Goal: Use online tool/utility: Utilize a website feature to perform a specific function

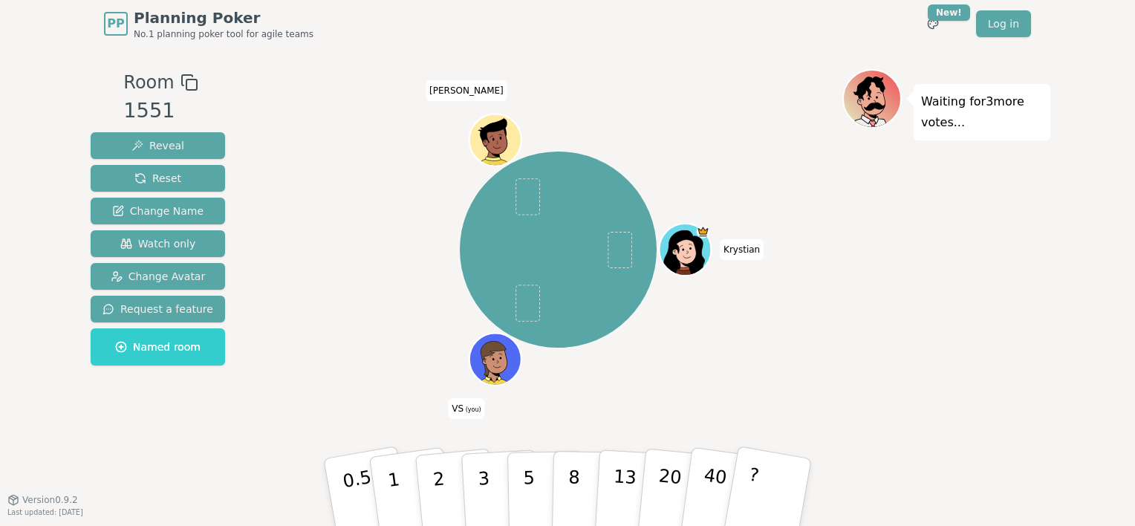
click at [490, 357] on icon at bounding box center [496, 358] width 51 height 5
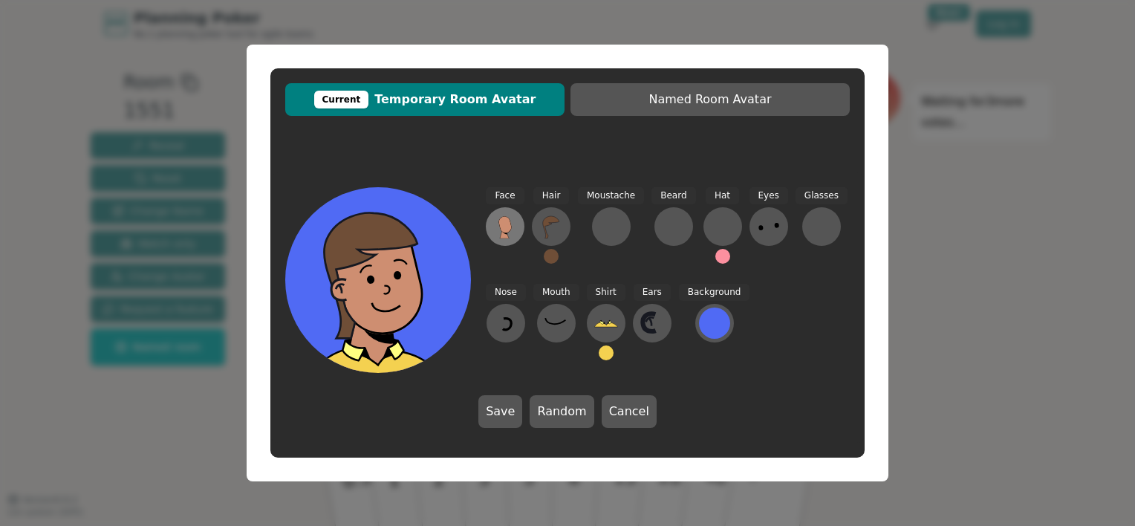
click at [507, 226] on icon at bounding box center [504, 224] width 13 height 16
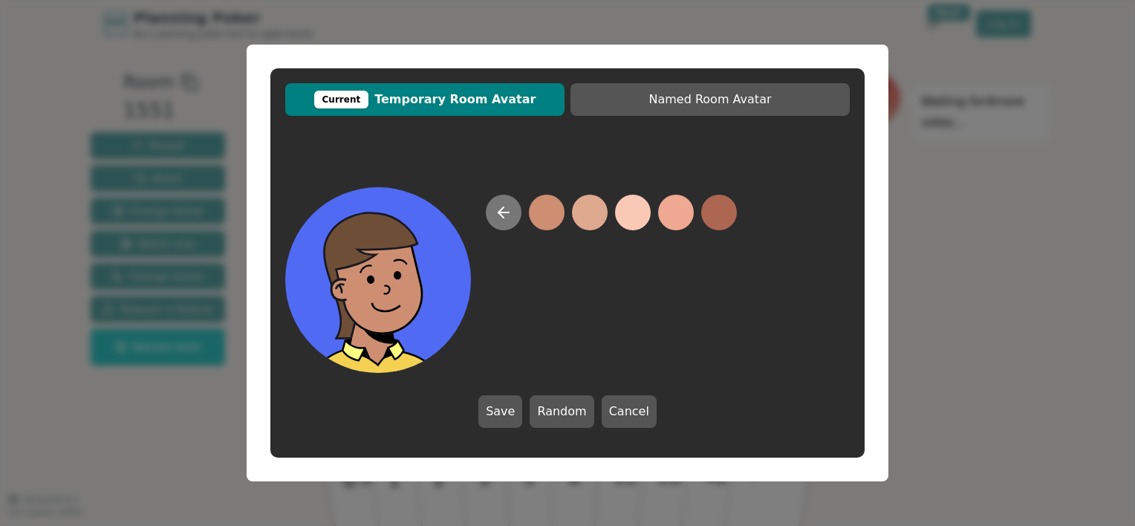
click at [507, 215] on icon at bounding box center [504, 213] width 18 height 18
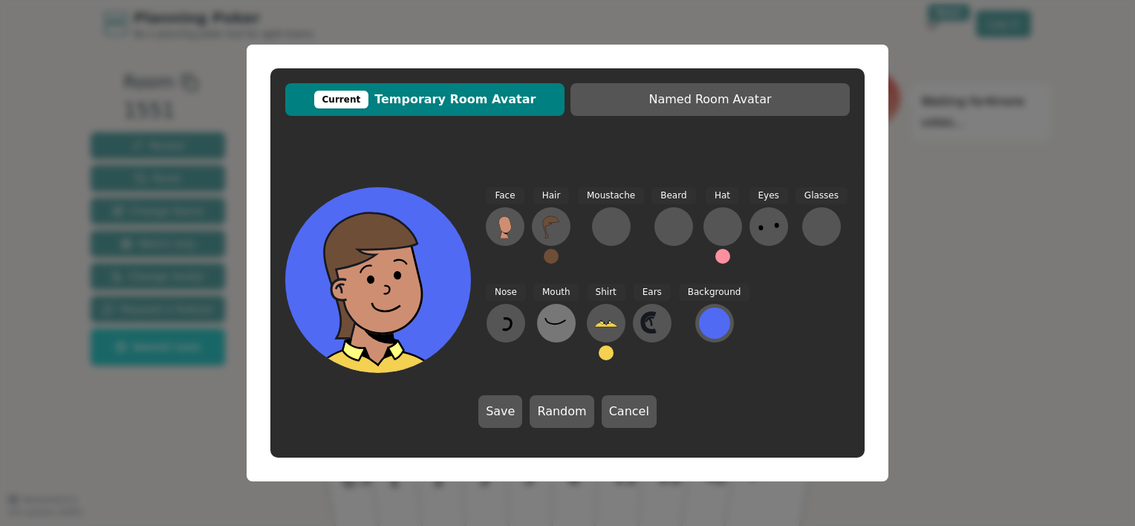
click at [553, 322] on icon at bounding box center [556, 323] width 24 height 24
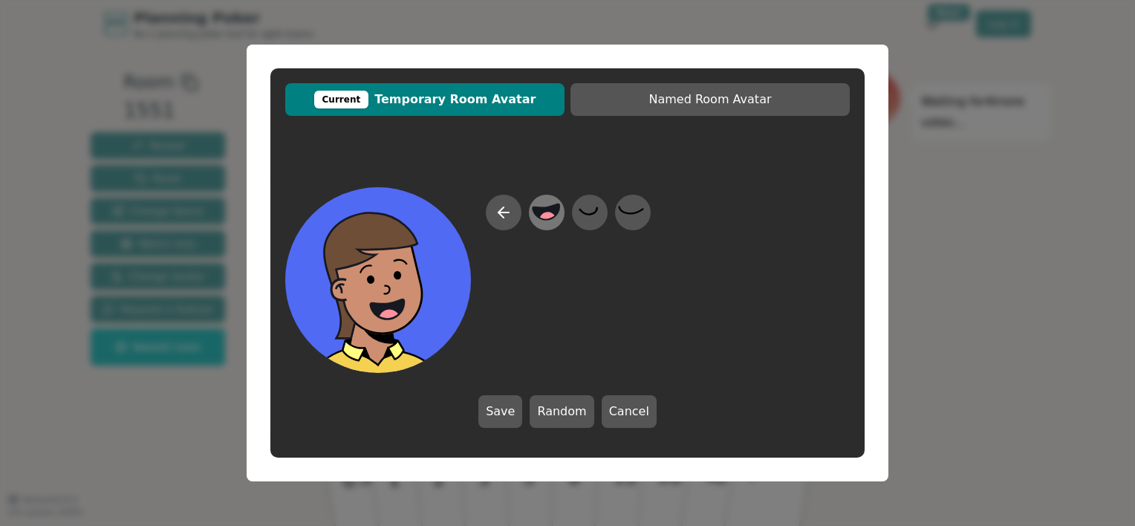
click at [542, 211] on icon at bounding box center [546, 212] width 27 height 16
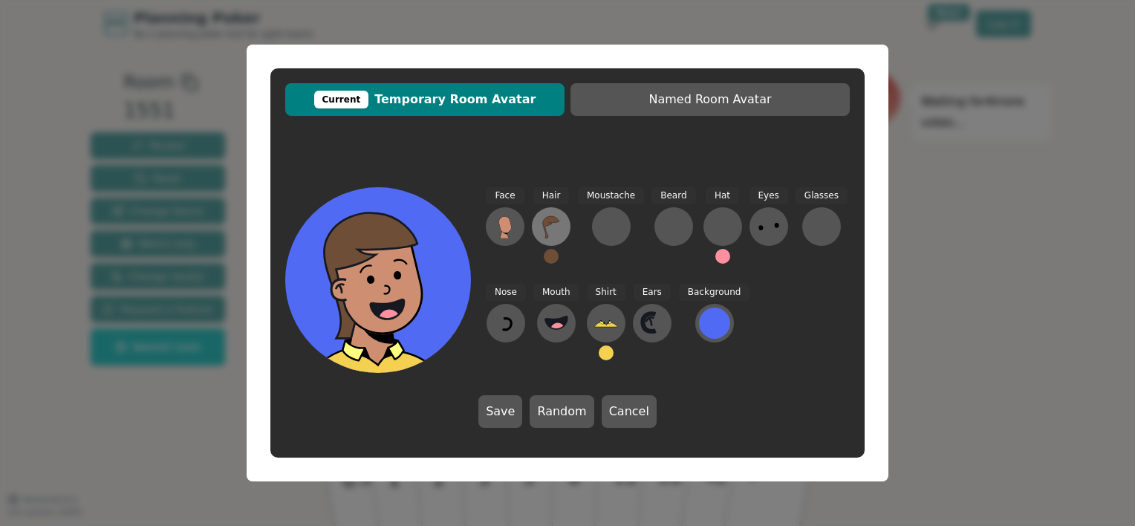
click at [545, 220] on icon at bounding box center [551, 227] width 16 height 22
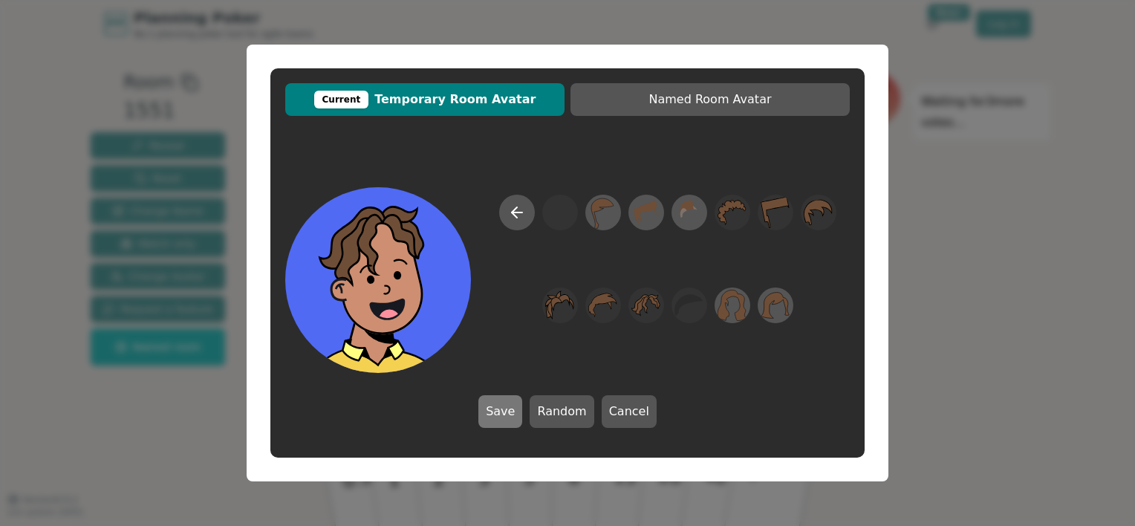
click at [505, 410] on button "Save" at bounding box center [500, 411] width 44 height 33
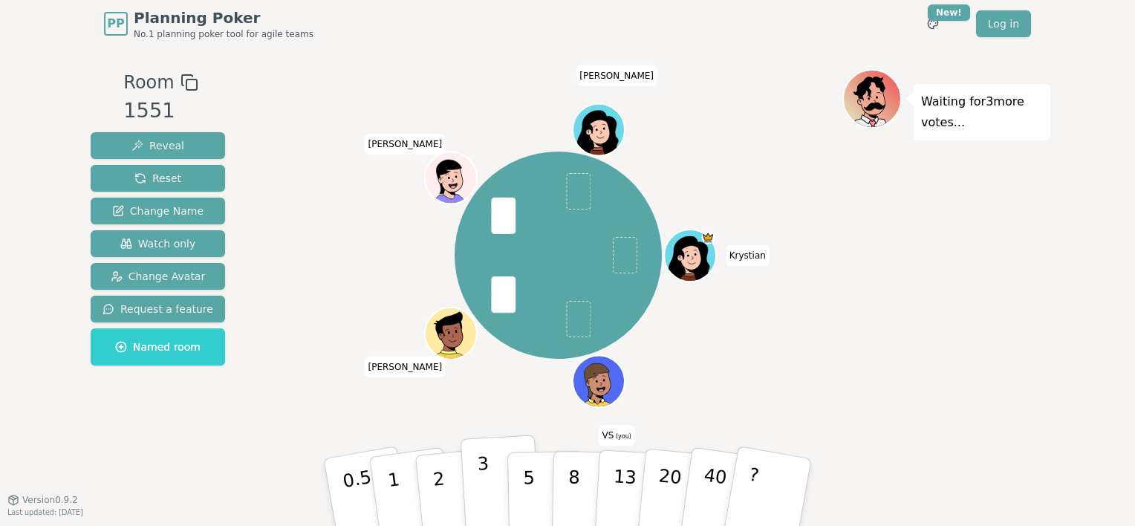
click at [487, 481] on p "3" at bounding box center [485, 493] width 16 height 81
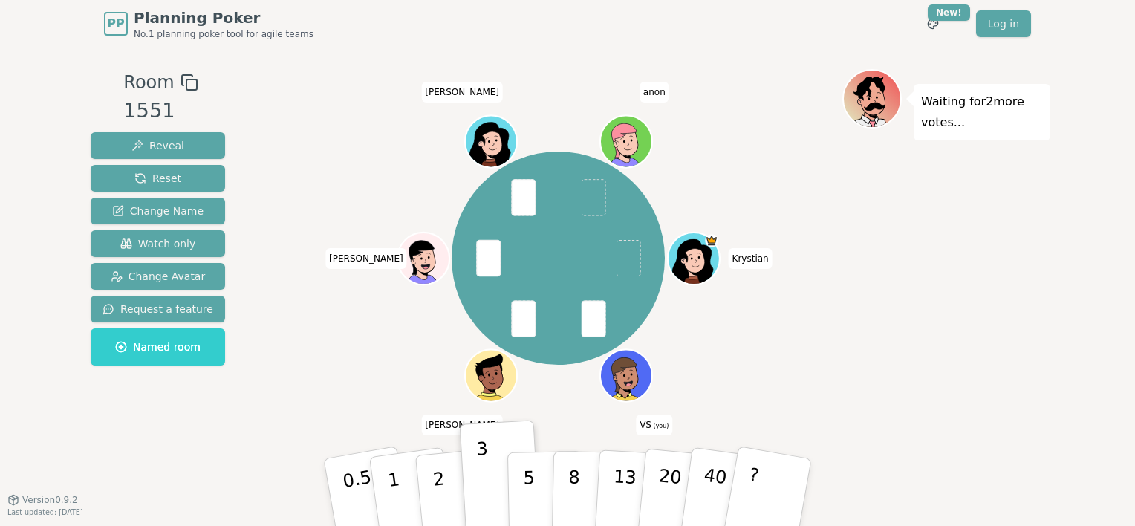
click at [621, 380] on icon at bounding box center [628, 383] width 25 height 9
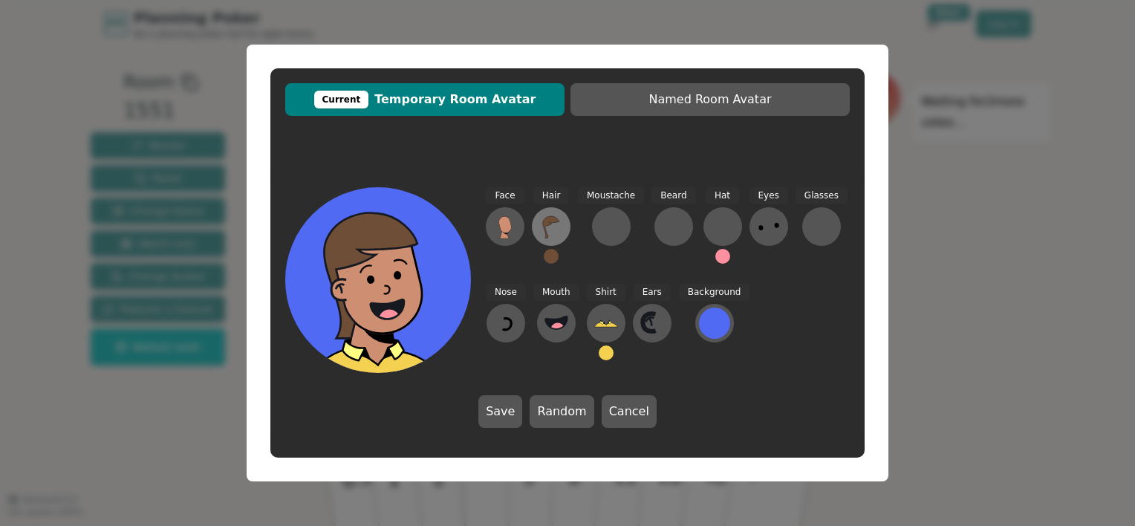
click at [555, 223] on icon at bounding box center [551, 227] width 24 height 24
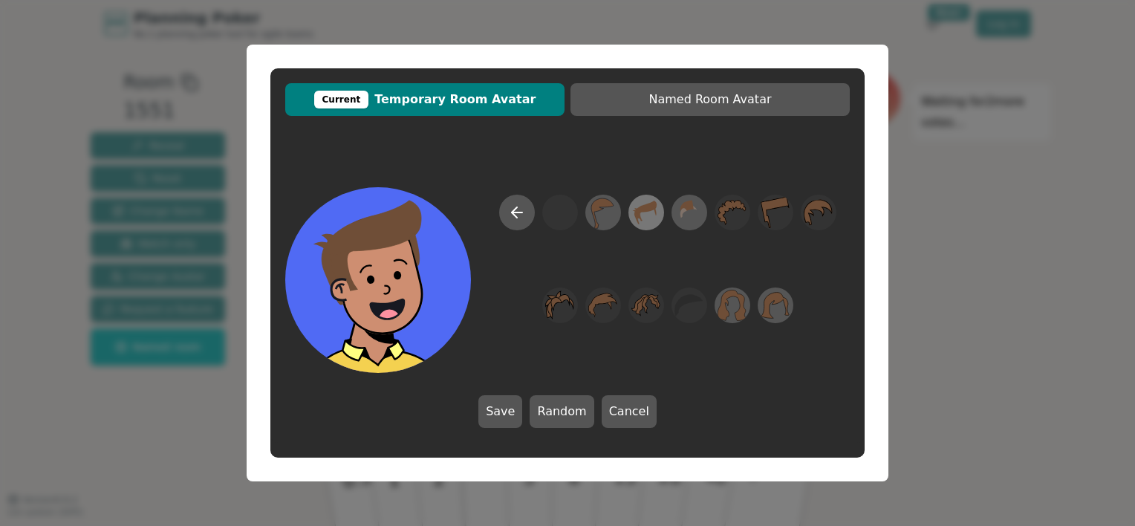
click at [638, 214] on icon at bounding box center [640, 216] width 6 height 9
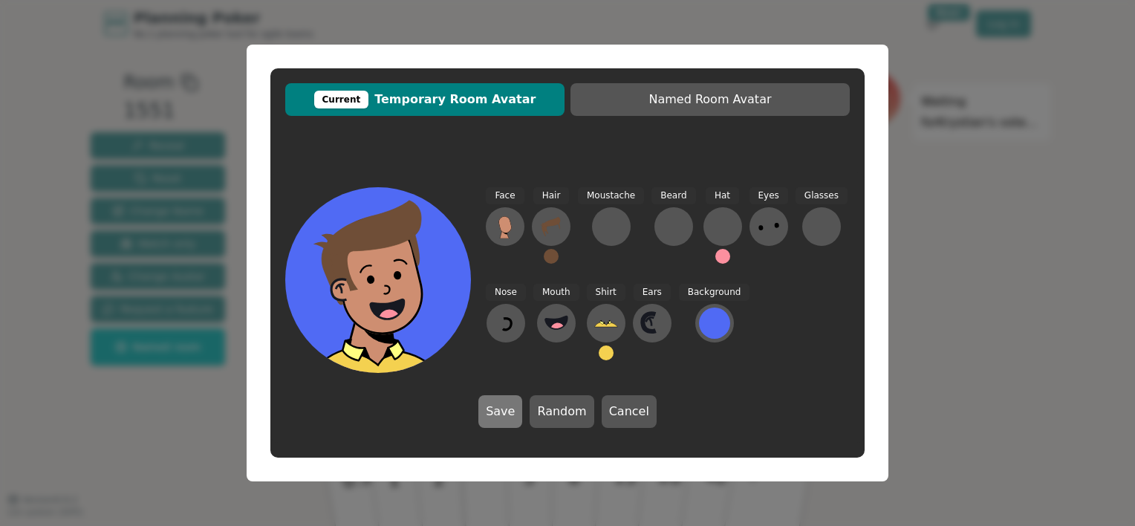
click at [500, 403] on button "Save" at bounding box center [500, 411] width 44 height 33
